Goal: Task Accomplishment & Management: Use online tool/utility

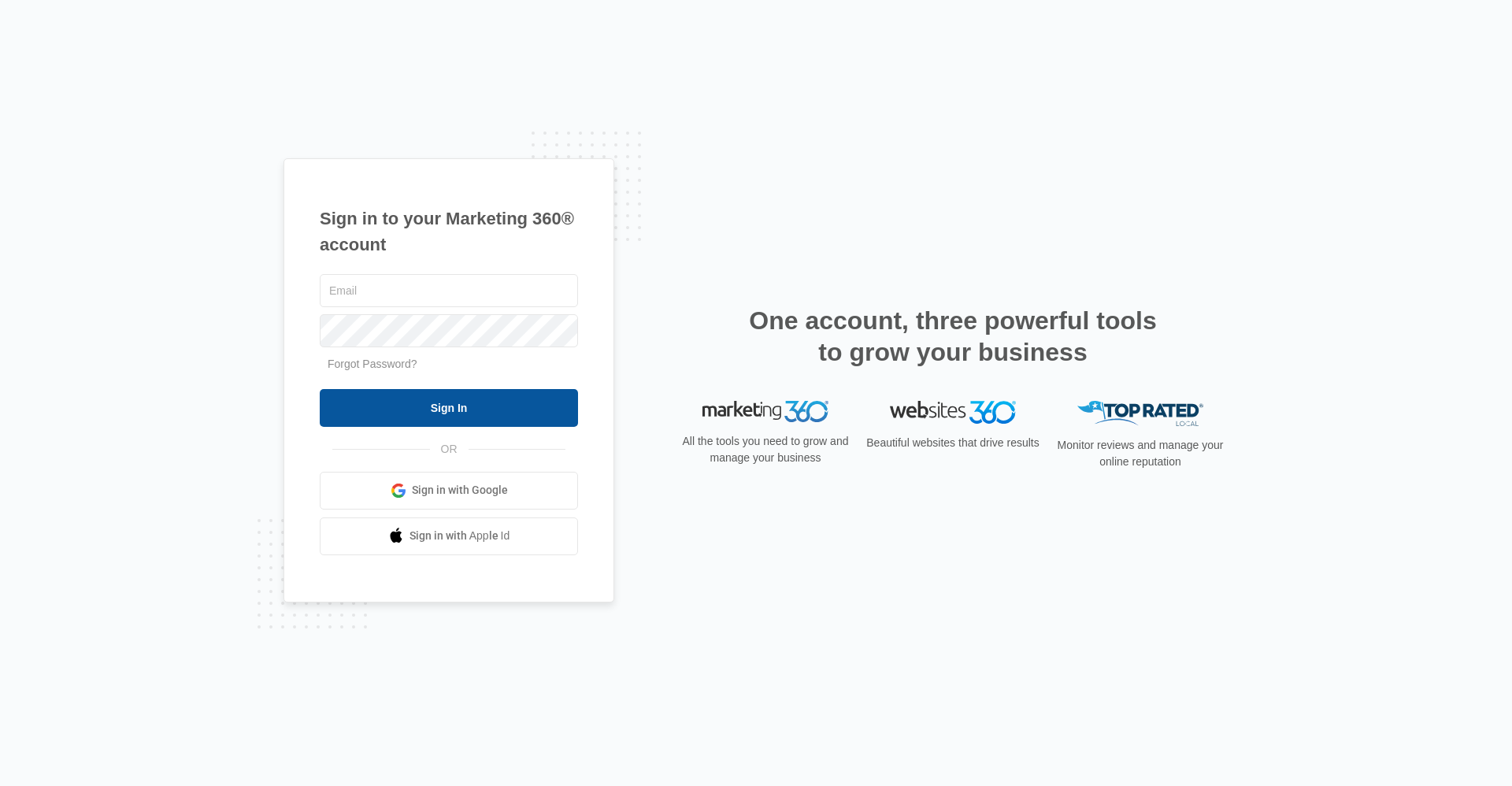
type input "[EMAIL_ADDRESS][DOMAIN_NAME]"
click at [545, 404] on input "Sign In" at bounding box center [449, 408] width 258 height 38
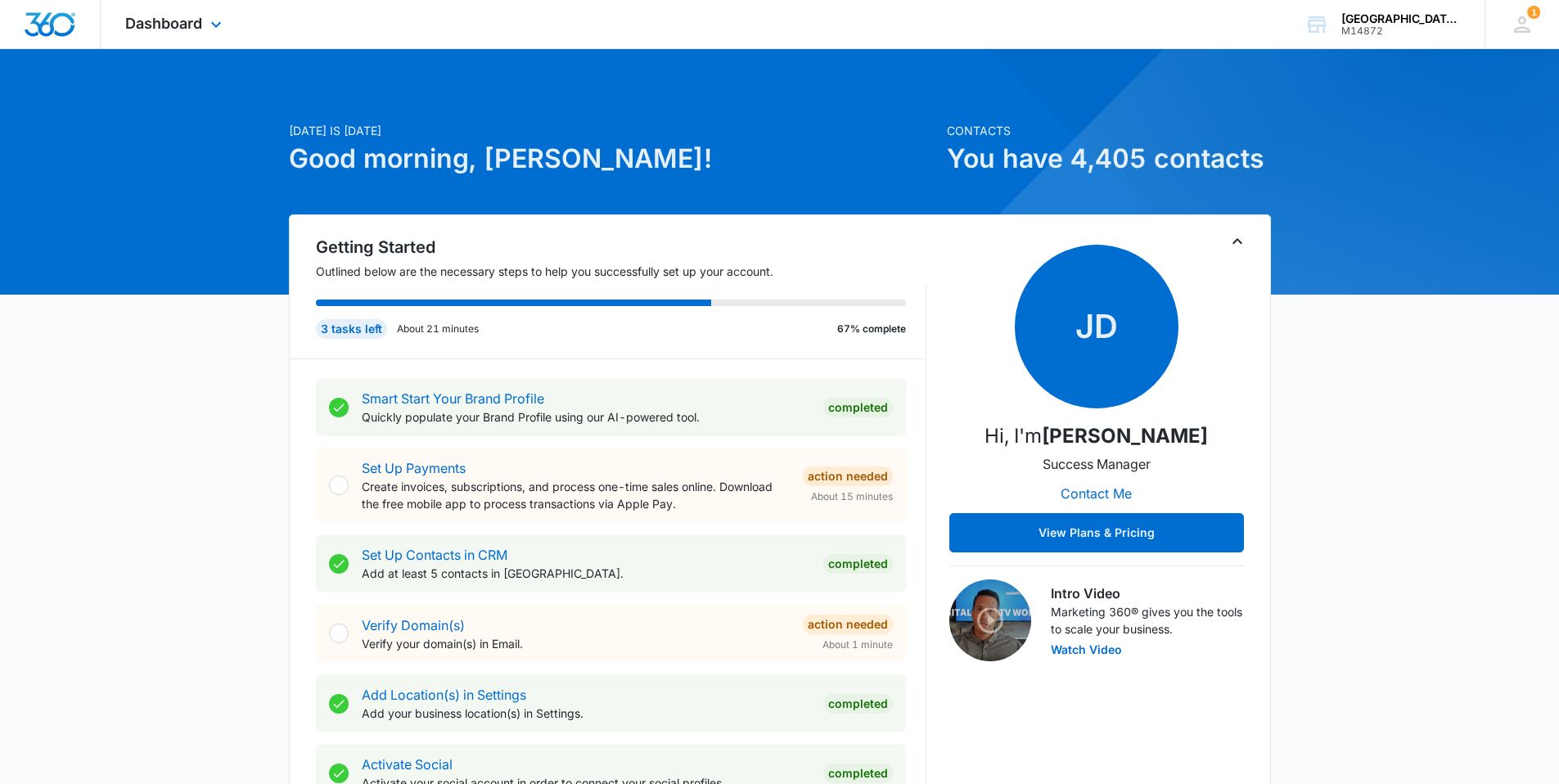
click at [186, 37] on div "Dashboard Apps Reputation Websites Forms CRM Email Social Content Ads Intellige…" at bounding box center [175, 24] width 150 height 48
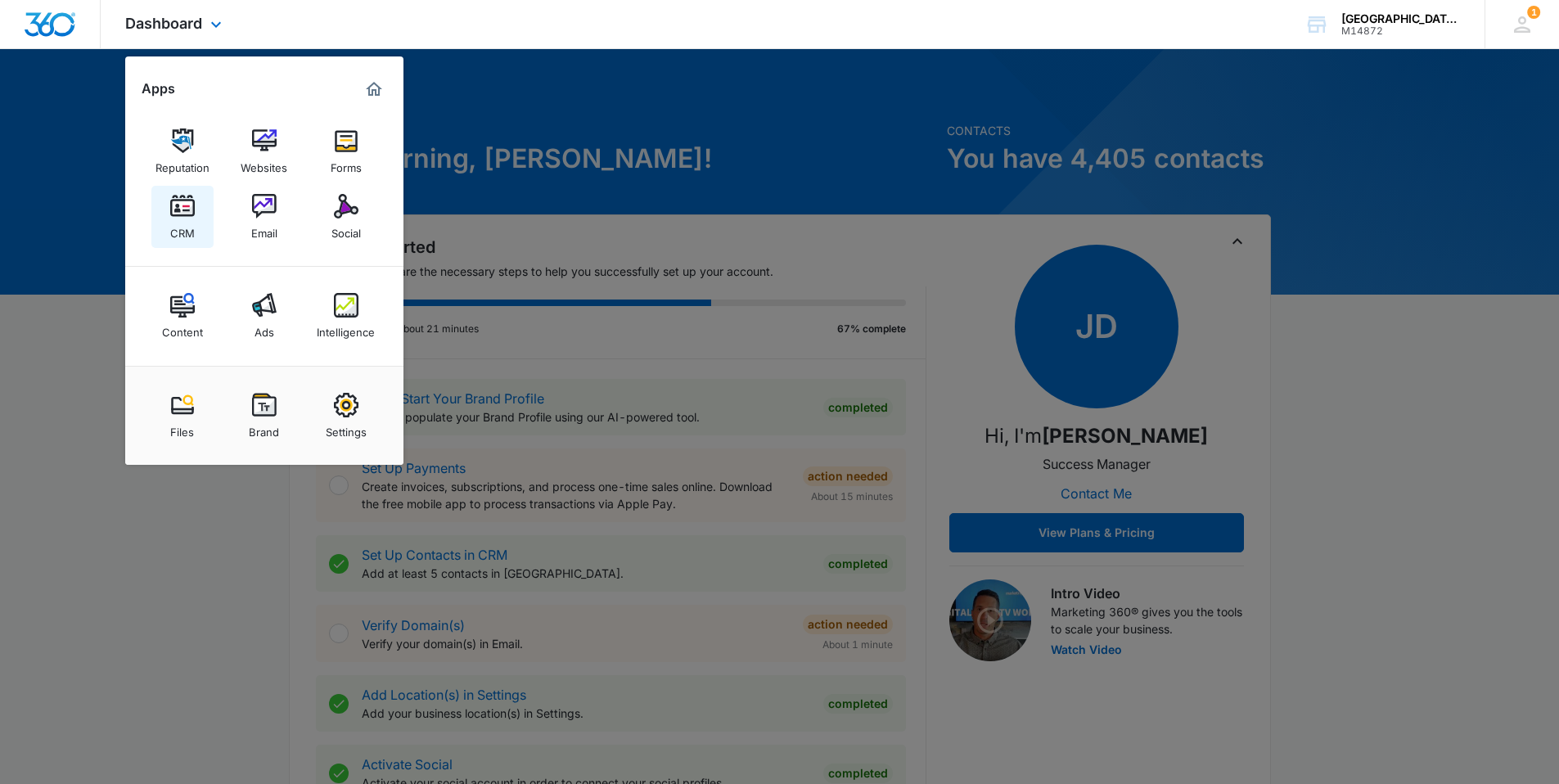
click at [173, 203] on img at bounding box center [182, 206] width 24 height 24
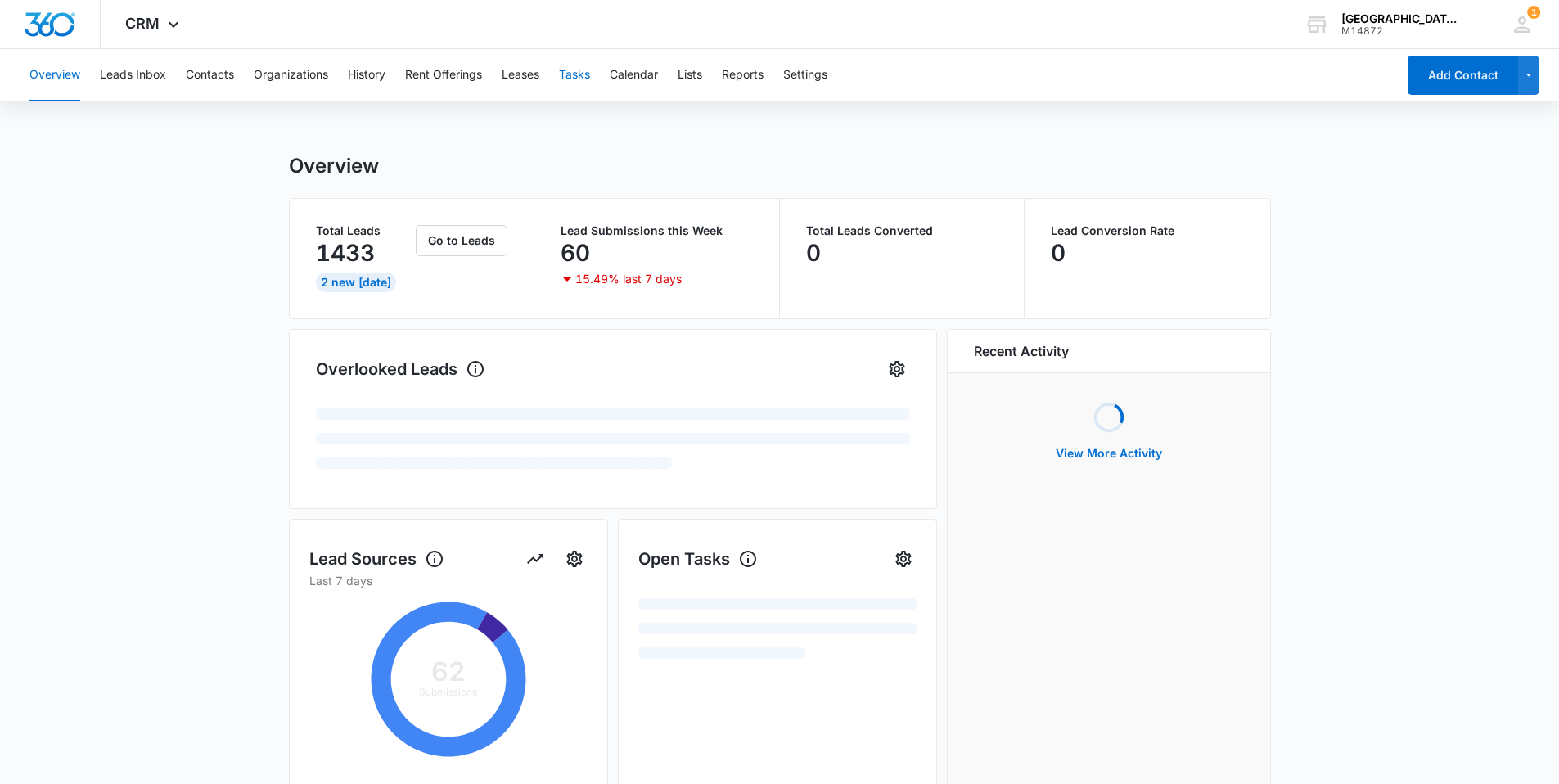
click at [583, 73] on button "Tasks" at bounding box center [574, 75] width 31 height 52
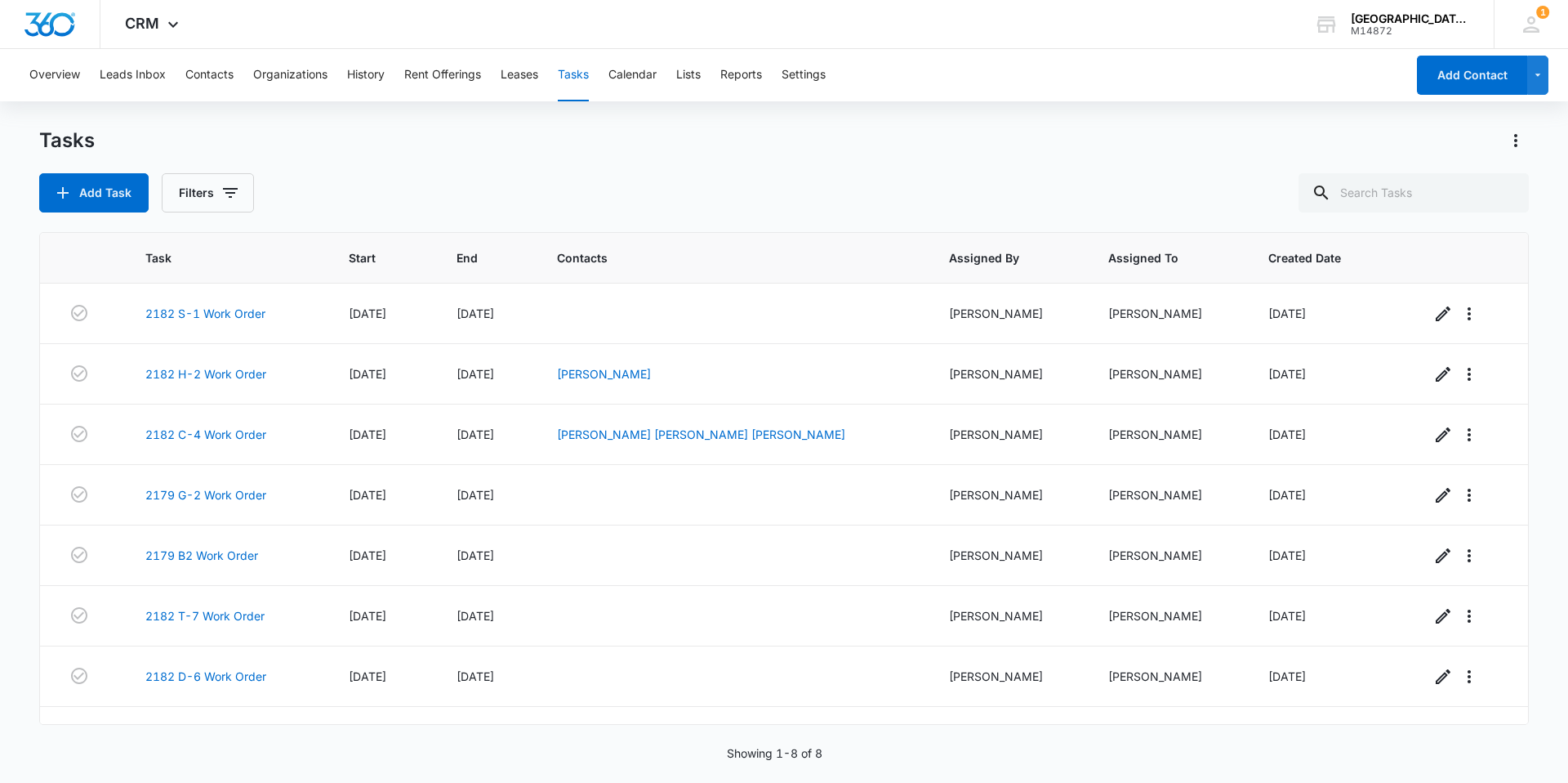
click at [582, 188] on div "Add Task Filters" at bounding box center [784, 193] width 1490 height 40
click at [630, 165] on div "Tasks Add Task Filters" at bounding box center [784, 169] width 1490 height 85
